Goal: Register for event/course

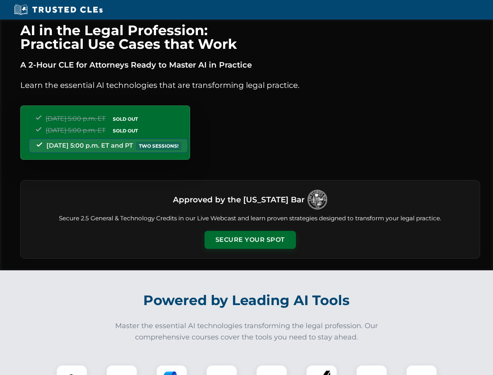
click at [250, 240] on button "Secure Your Spot" at bounding box center [249, 240] width 91 height 18
click at [72, 369] on img at bounding box center [71, 380] width 23 height 23
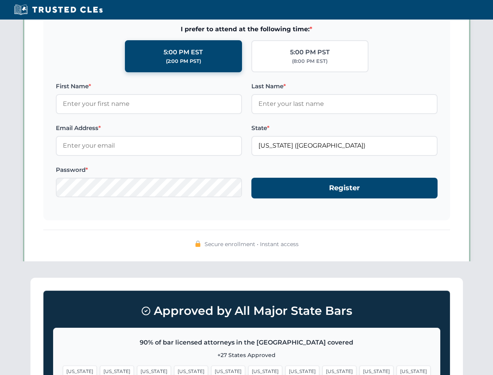
click at [285, 369] on span "[US_STATE]" at bounding box center [302, 370] width 34 height 11
click at [359, 369] on span "[US_STATE]" at bounding box center [376, 370] width 34 height 11
